Goal: Information Seeking & Learning: Learn about a topic

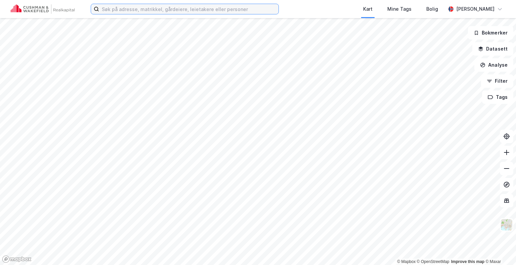
click at [222, 9] on input at bounding box center [188, 9] width 179 height 10
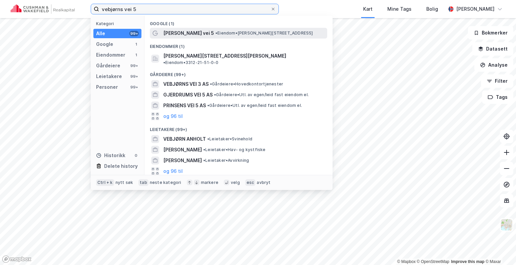
type input "vebjørns vei 5"
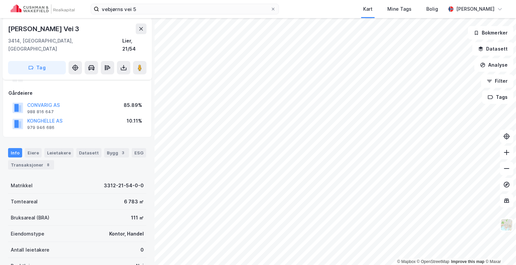
scroll to position [103, 0]
click at [89, 148] on div "Datasett" at bounding box center [88, 152] width 25 height 9
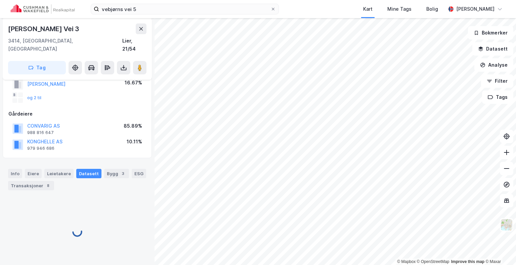
scroll to position [82, 0]
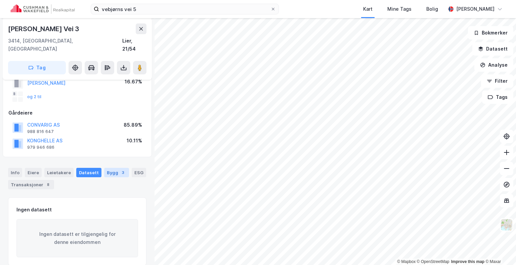
click at [110, 168] on div "Bygg 3" at bounding box center [116, 172] width 25 height 9
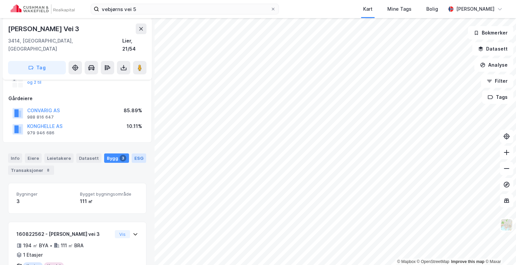
click at [136, 154] on div "ESG" at bounding box center [139, 158] width 14 height 9
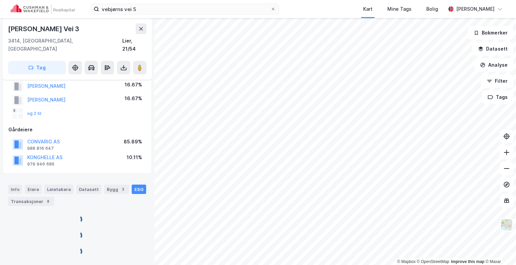
scroll to position [97, 0]
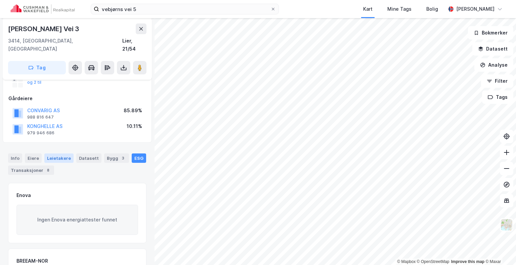
click at [58, 154] on div "Leietakere" at bounding box center [58, 158] width 29 height 9
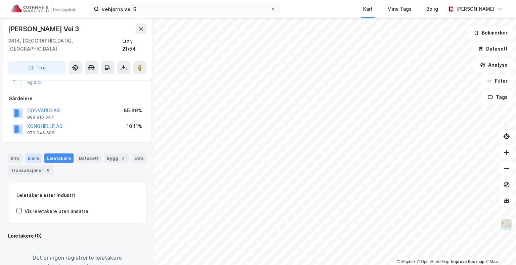
click at [25, 154] on div "Eiere" at bounding box center [33, 158] width 17 height 9
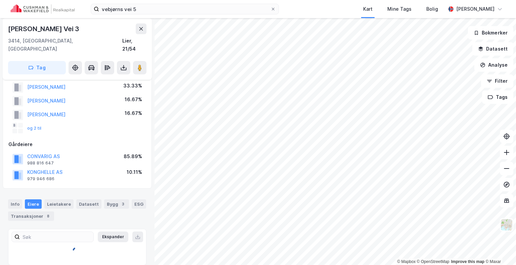
scroll to position [97, 0]
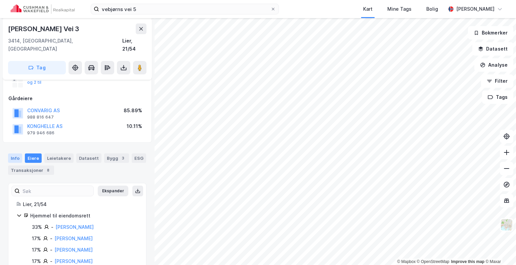
click at [13, 154] on div "Info" at bounding box center [15, 158] width 14 height 9
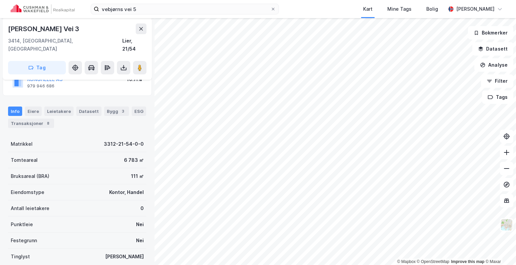
scroll to position [146, 0]
